Goal: Find specific page/section: Find specific page/section

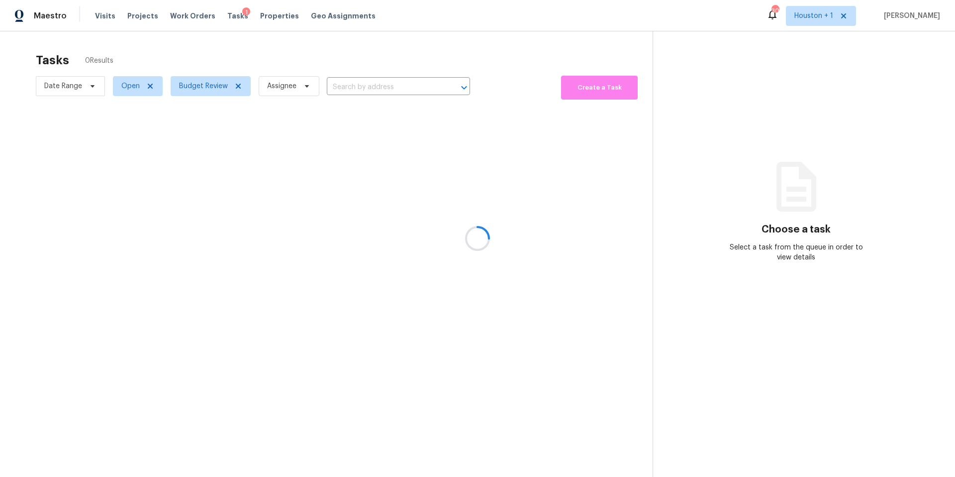
click at [209, 90] on div at bounding box center [477, 238] width 955 height 477
click at [209, 93] on span "Budget Review" at bounding box center [211, 86] width 80 height 20
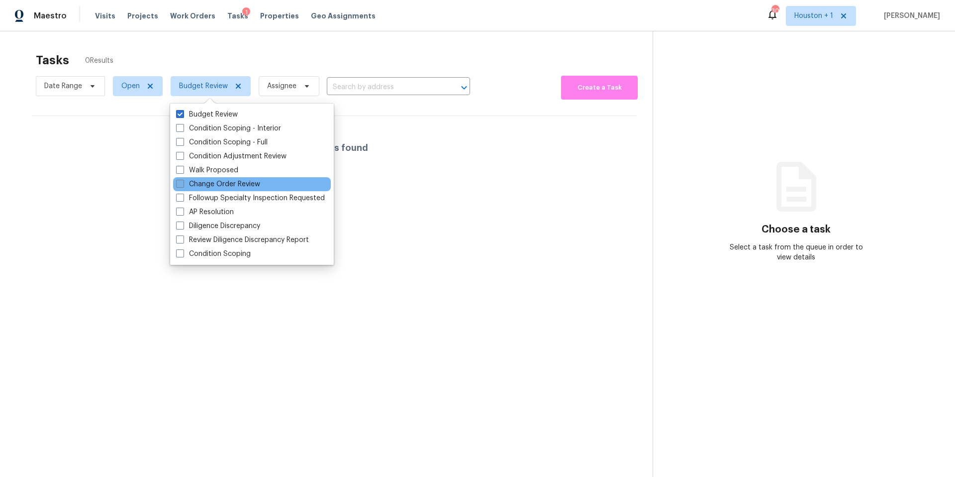
click at [193, 183] on label "Change Order Review" at bounding box center [218, 184] width 84 height 10
click at [183, 183] on input "Change Order Review" at bounding box center [179, 182] width 6 height 6
checkbox input "true"
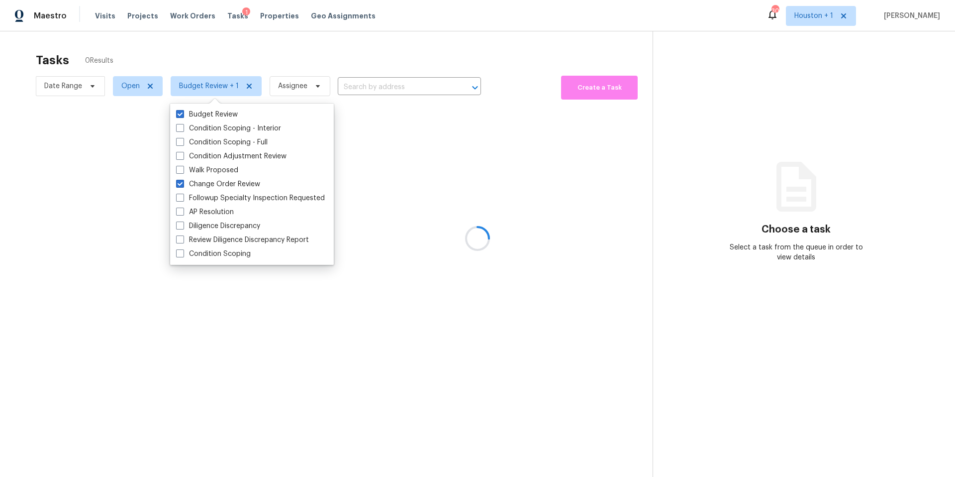
click at [259, 59] on div at bounding box center [477, 238] width 955 height 477
